Goal: Task Accomplishment & Management: Manage account settings

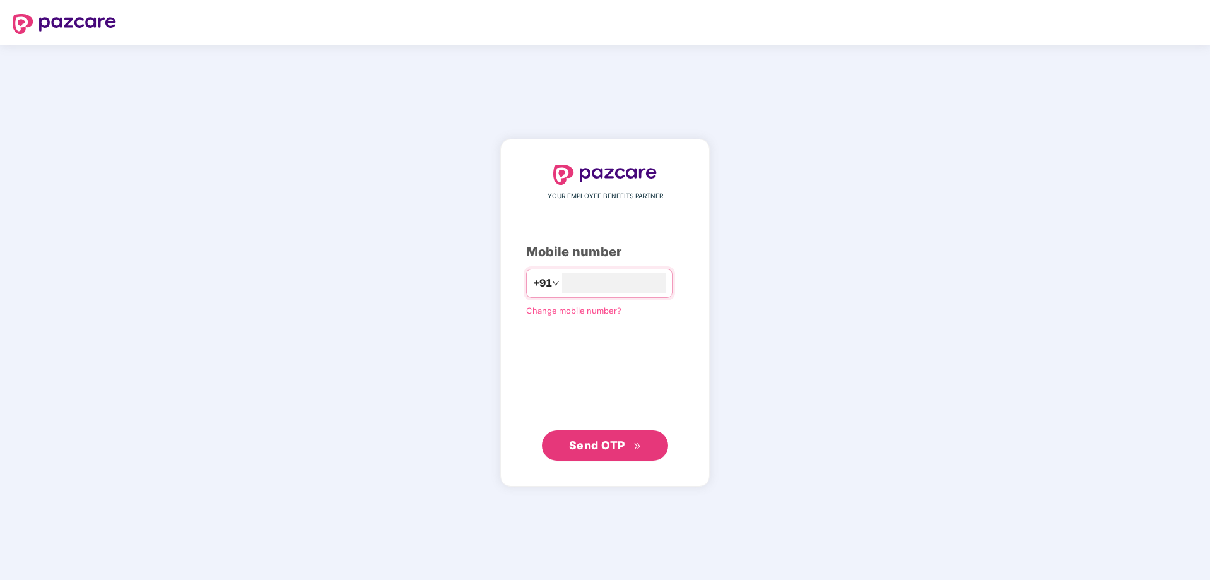
type input "**********"
click at [615, 446] on span "Send OTP" at bounding box center [597, 444] width 56 height 13
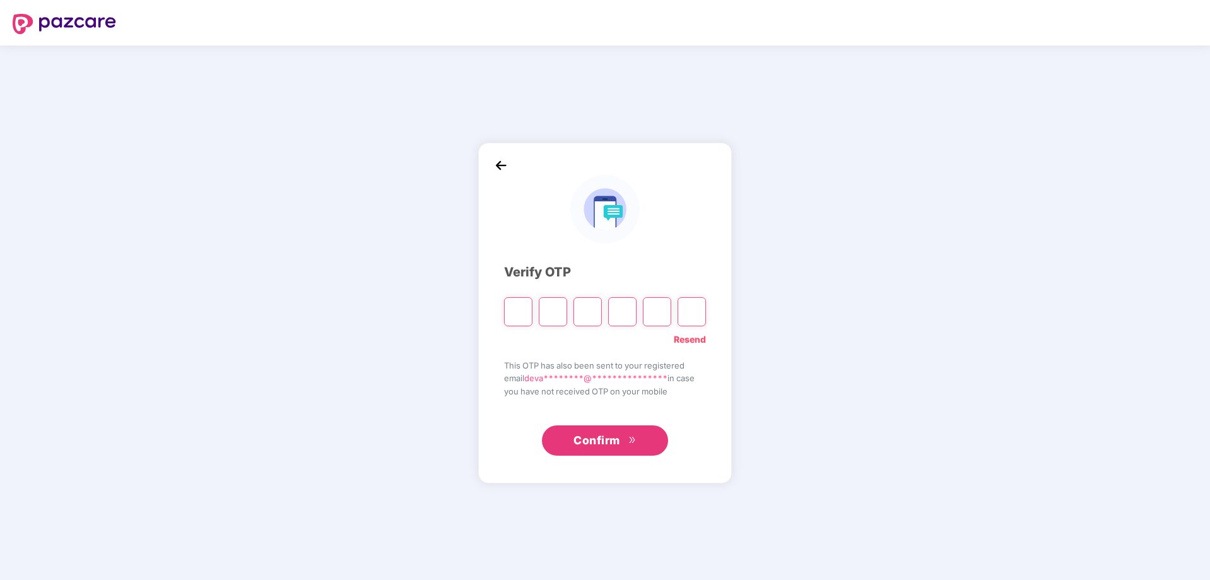
type input "*"
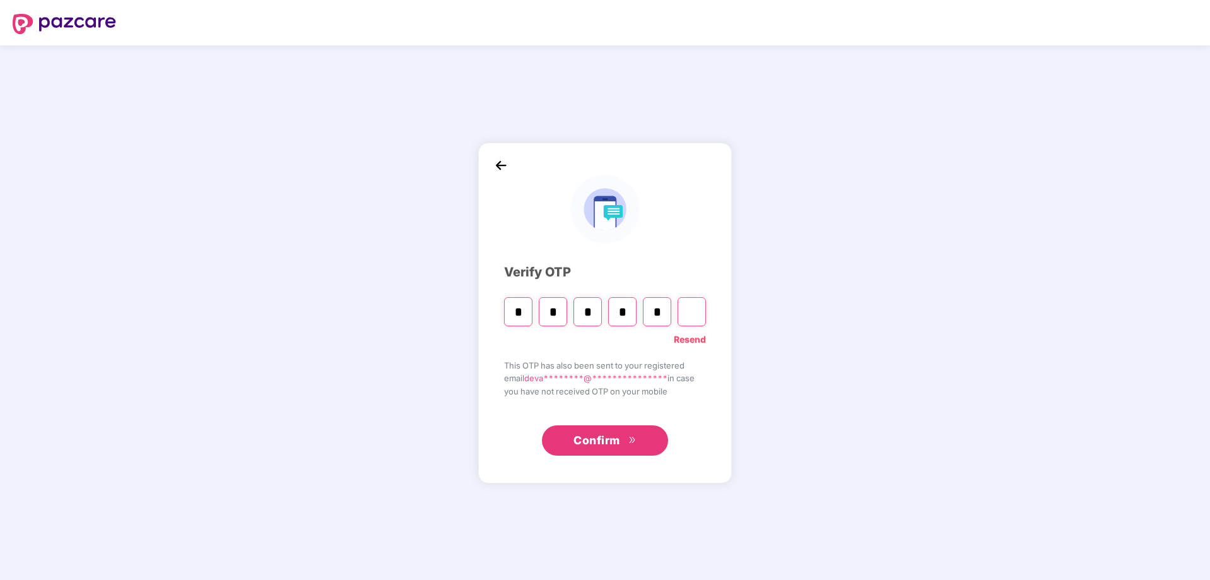
type input "*"
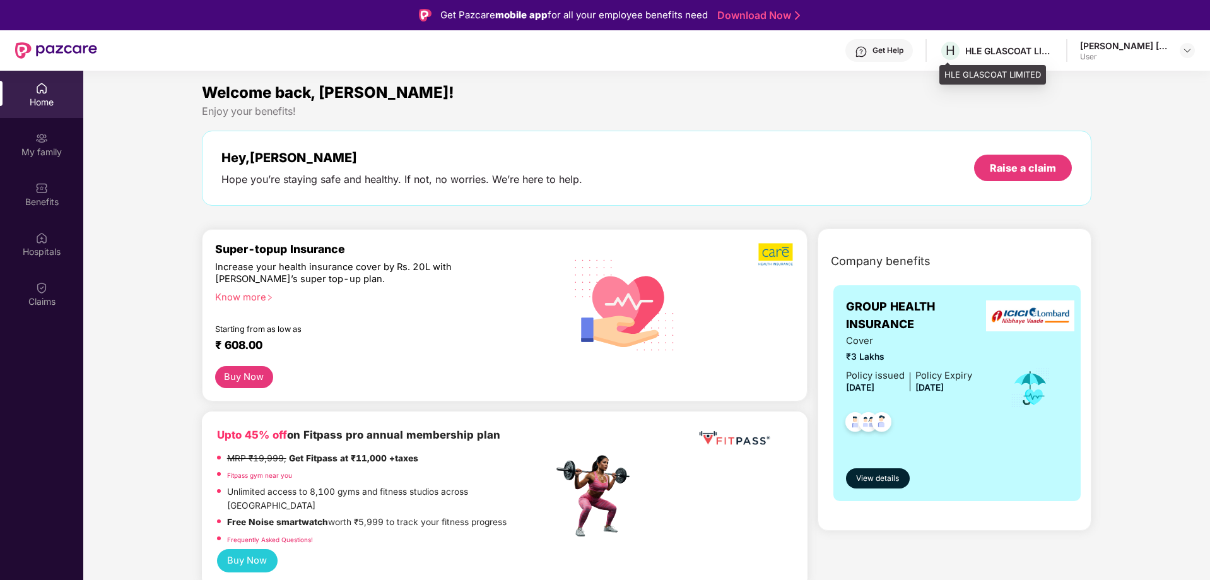
click at [1008, 49] on div "HLE GLASCOAT LIMITED" at bounding box center [1009, 51] width 88 height 12
click at [1185, 48] on img at bounding box center [1187, 50] width 10 height 10
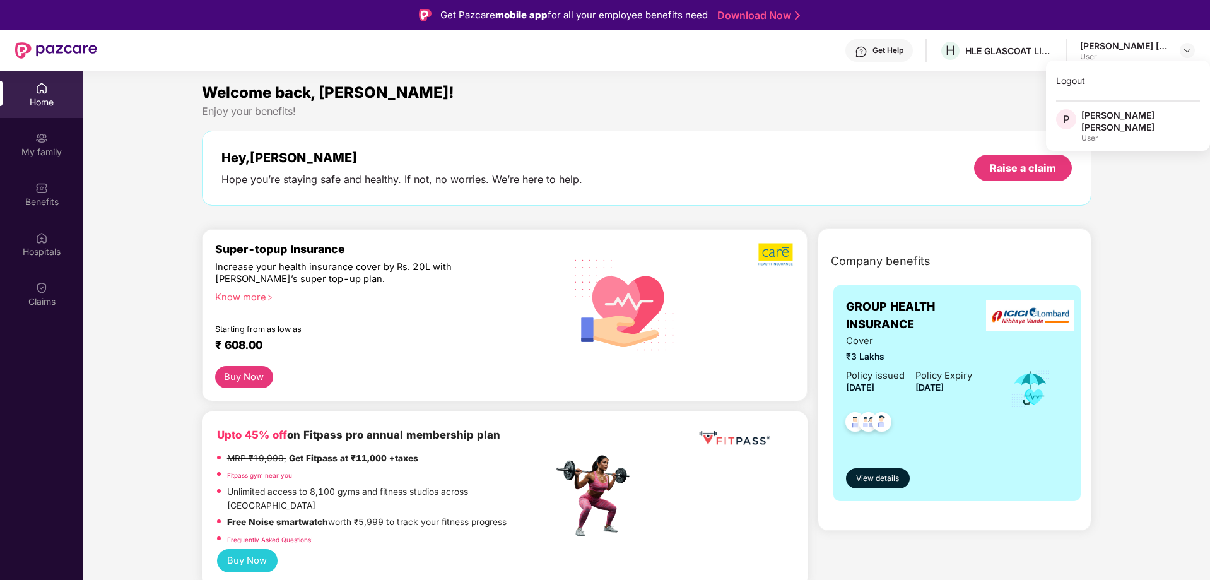
click at [1139, 129] on div "[PERSON_NAME] [PERSON_NAME]" at bounding box center [1140, 121] width 119 height 24
click at [1158, 51] on div "[PERSON_NAME] [PERSON_NAME]" at bounding box center [1124, 46] width 88 height 12
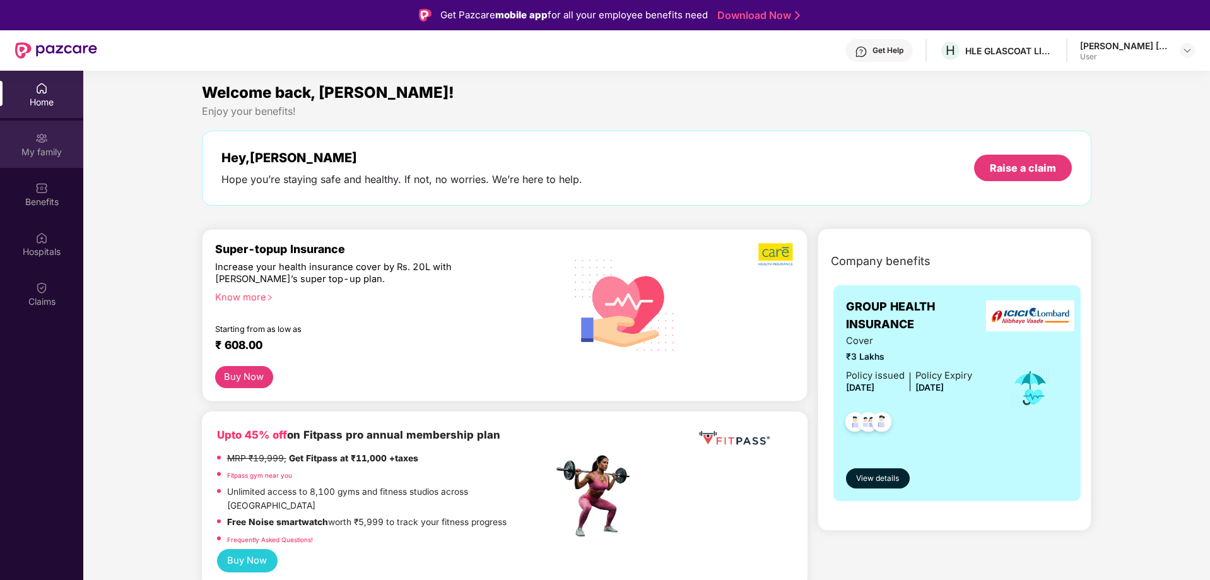
click at [25, 144] on div "My family" at bounding box center [41, 144] width 83 height 47
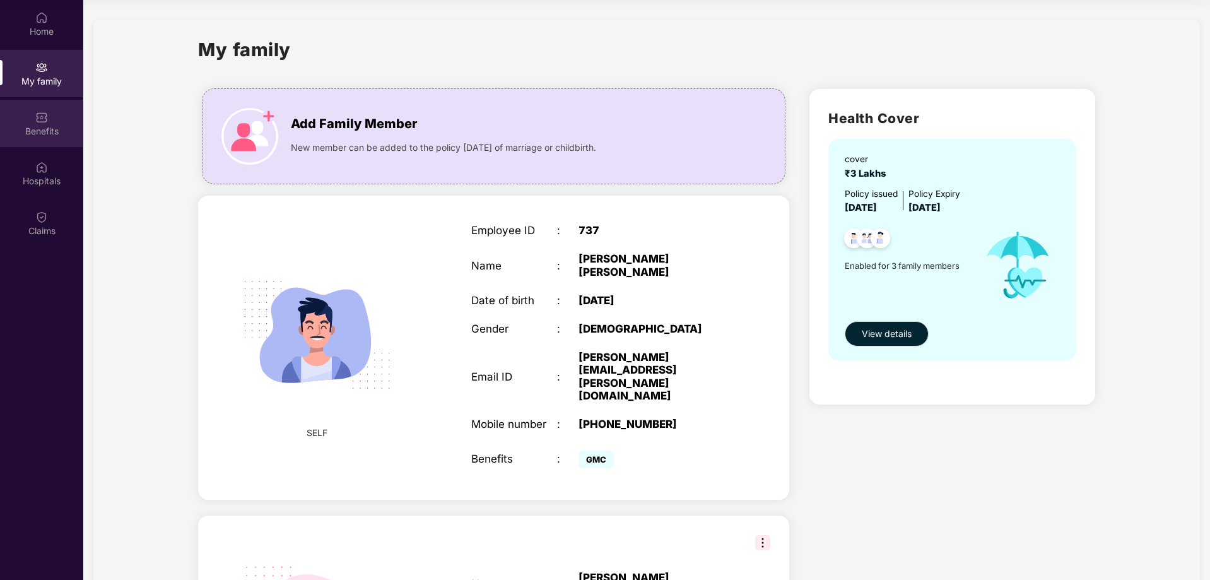
click at [34, 121] on div "Benefits" at bounding box center [41, 123] width 83 height 47
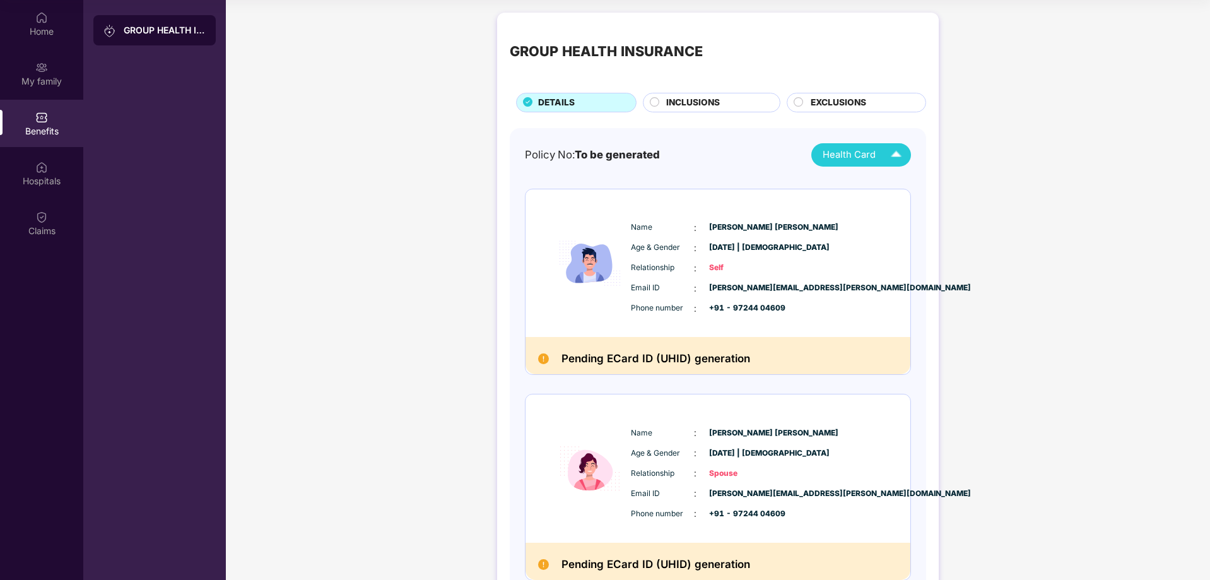
click at [898, 154] on img at bounding box center [896, 155] width 22 height 22
click at [894, 155] on img at bounding box center [896, 155] width 22 height 22
click at [939, 182] on img at bounding box center [943, 183] width 9 height 9
drag, startPoint x: 893, startPoint y: 156, endPoint x: 898, endPoint y: 161, distance: 6.7
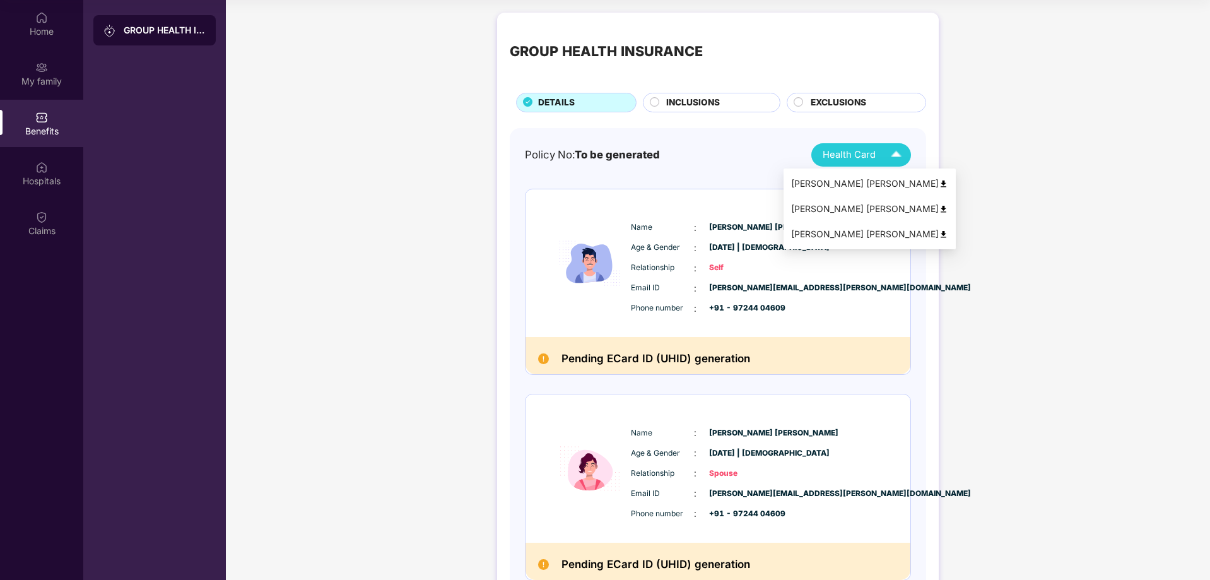
click at [895, 157] on img at bounding box center [896, 155] width 22 height 22
click at [939, 208] on img at bounding box center [943, 208] width 9 height 9
click at [901, 154] on img at bounding box center [896, 155] width 22 height 22
click at [939, 232] on img at bounding box center [943, 234] width 9 height 9
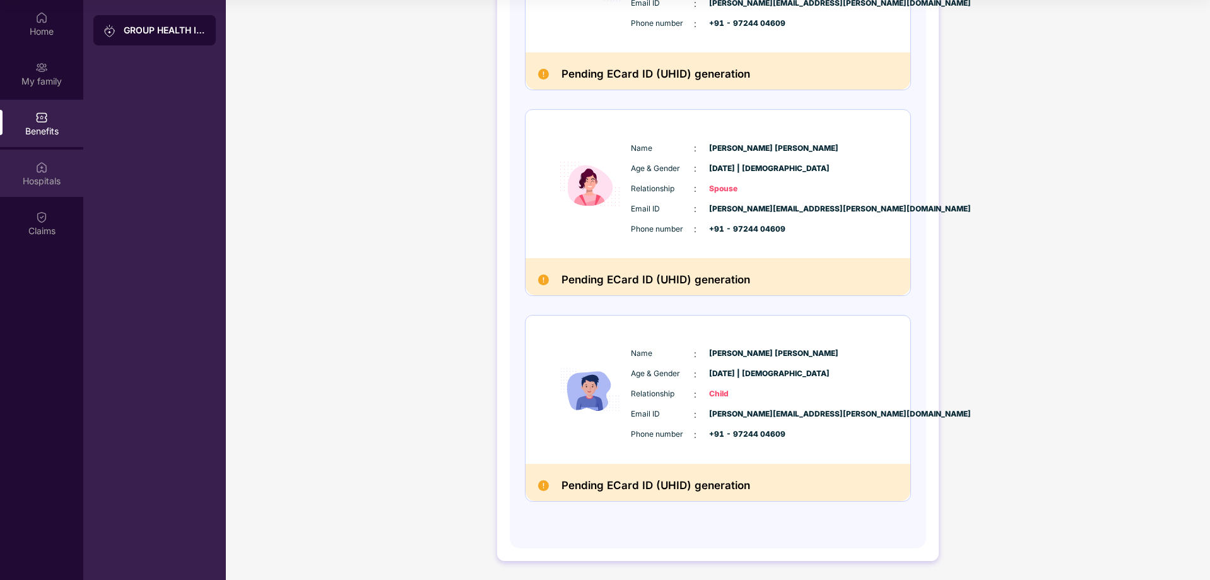
click at [42, 174] on div "Hospitals" at bounding box center [41, 180] width 83 height 13
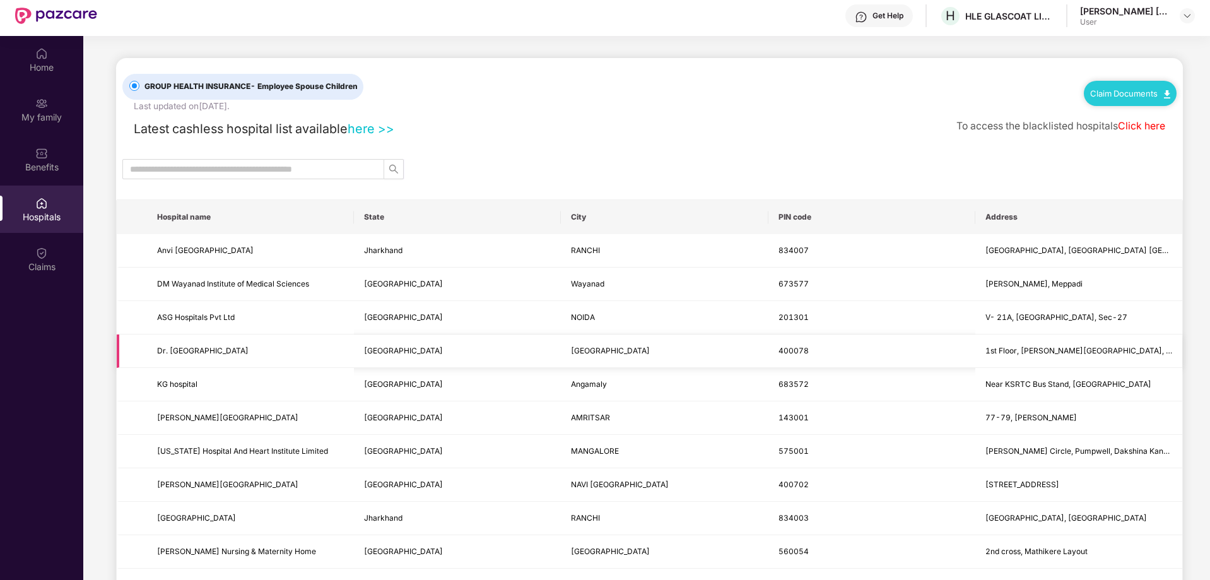
scroll to position [0, 0]
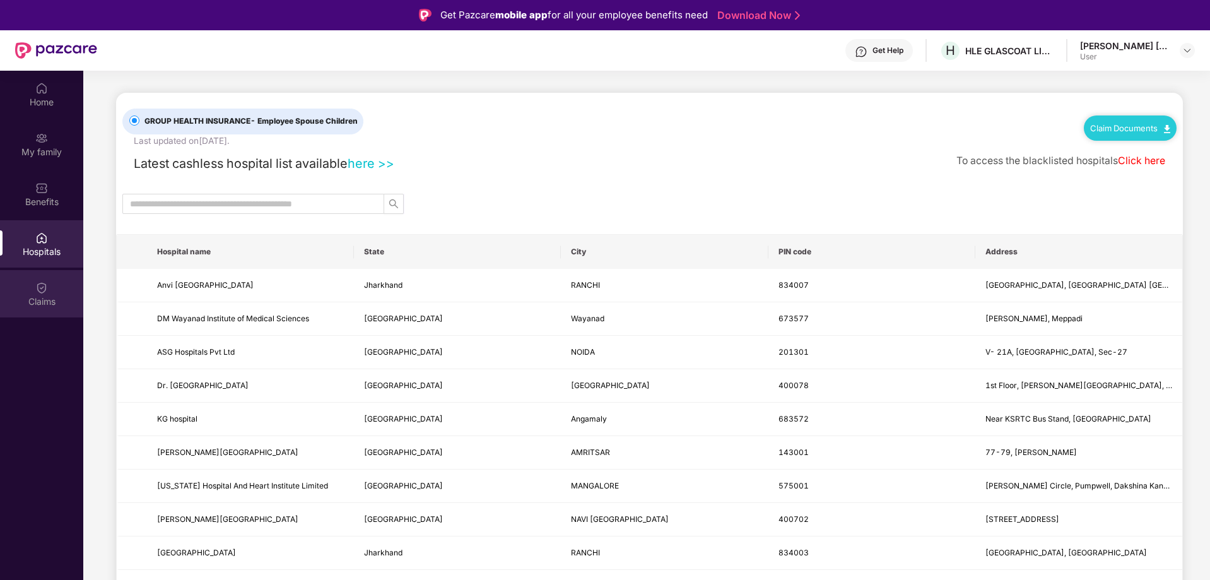
click at [52, 293] on div "Claims" at bounding box center [41, 293] width 83 height 47
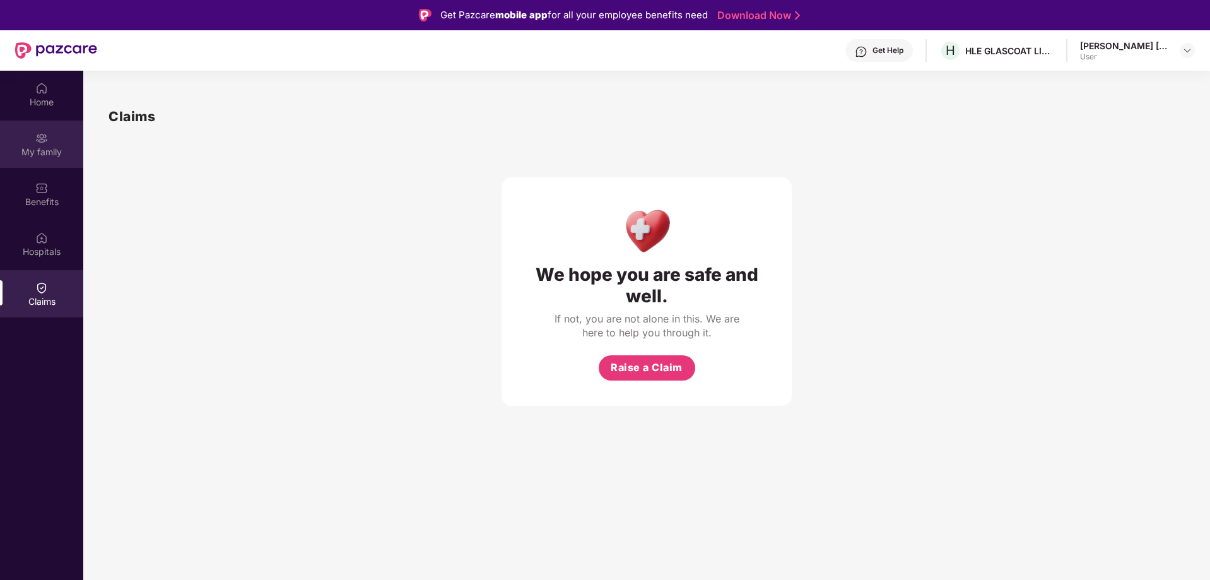
click at [41, 146] on div "My family" at bounding box center [41, 152] width 83 height 13
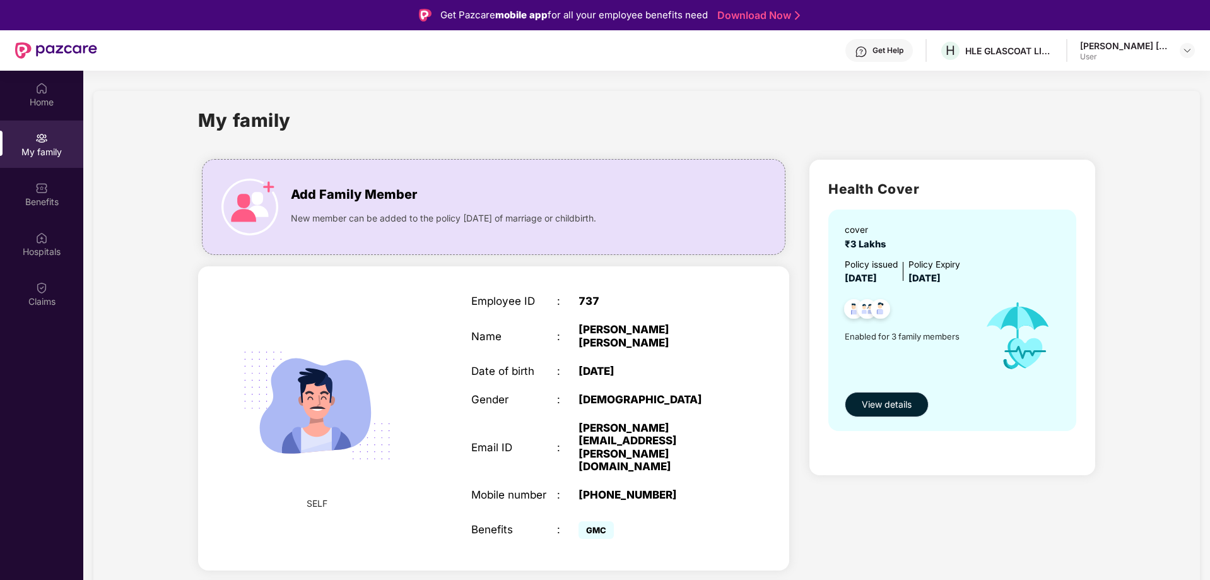
click at [886, 406] on span "View details" at bounding box center [887, 404] width 50 height 14
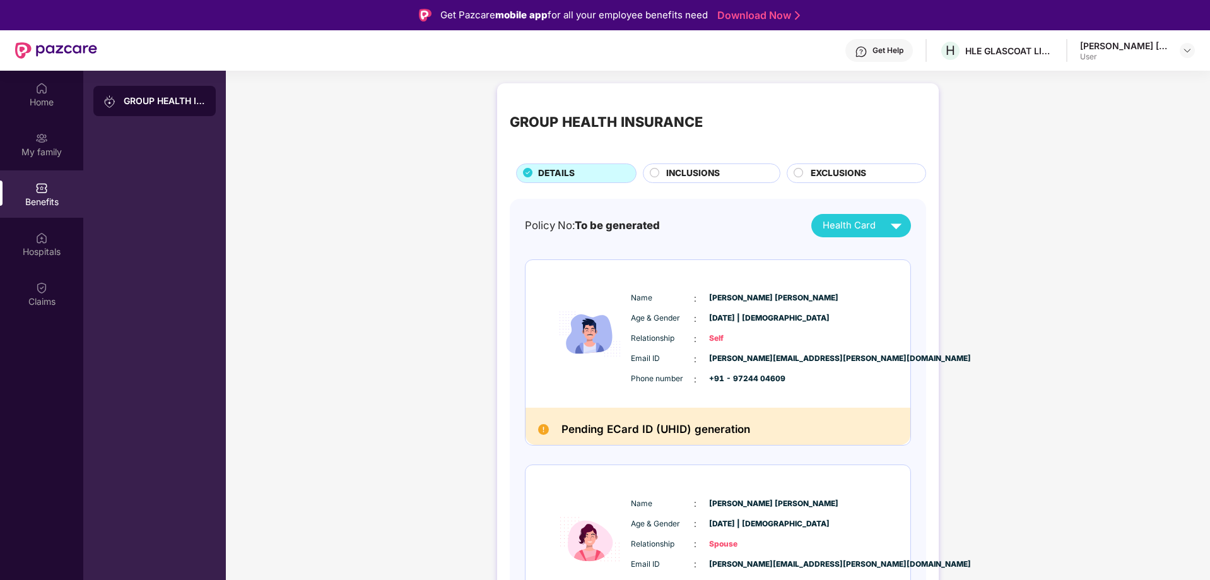
click at [1161, 53] on div "User" at bounding box center [1124, 57] width 88 height 10
click at [1189, 53] on img at bounding box center [1187, 50] width 10 height 10
click at [1171, 49] on div "[PERSON_NAME] [PERSON_NAME] User" at bounding box center [1137, 51] width 115 height 22
click at [1182, 52] on img at bounding box center [1187, 50] width 10 height 10
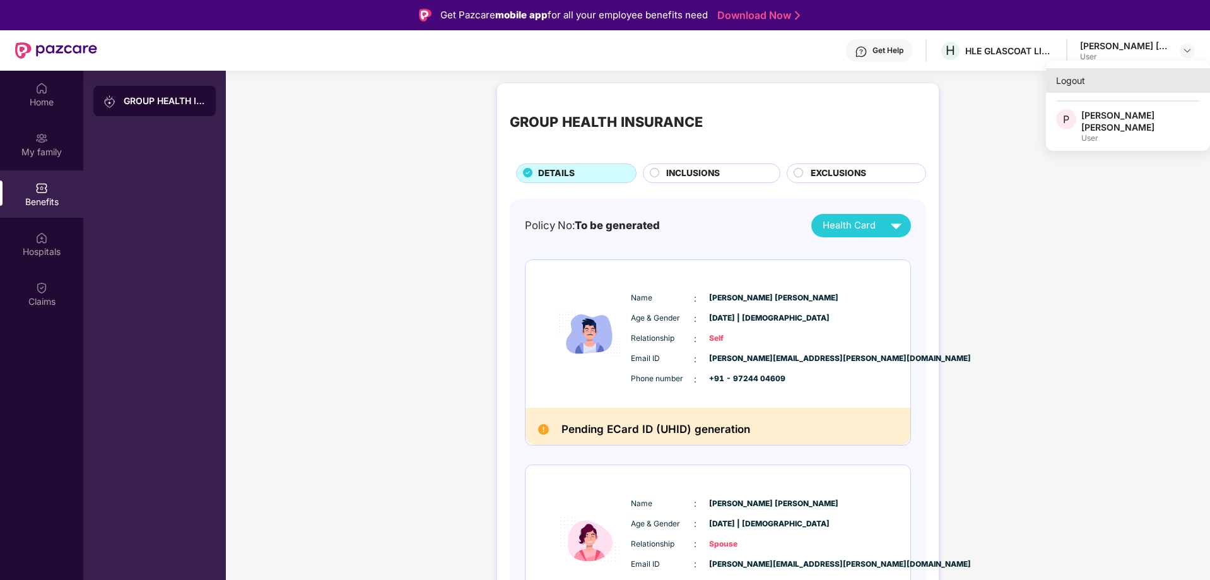
click at [1092, 76] on div "Logout" at bounding box center [1128, 80] width 164 height 25
